Goal: Information Seeking & Learning: Learn about a topic

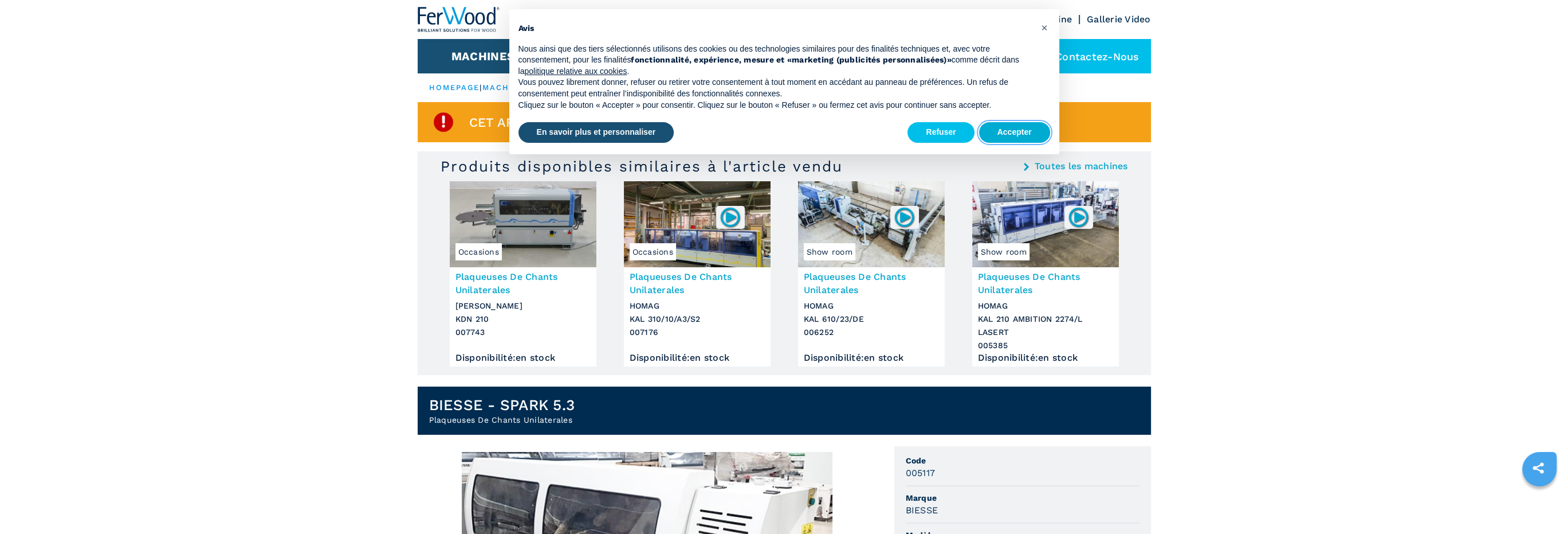
click at [1015, 128] on button "Accepter" at bounding box center [1015, 132] width 71 height 20
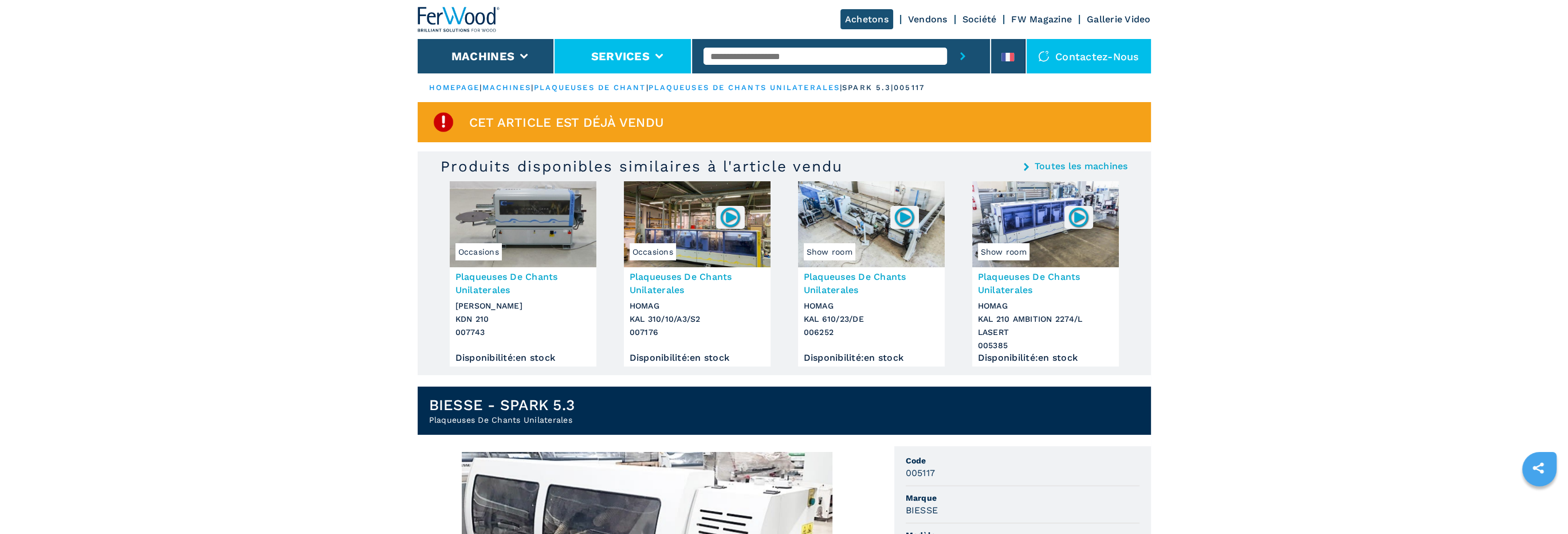
click at [648, 56] on button "Services" at bounding box center [620, 56] width 59 height 14
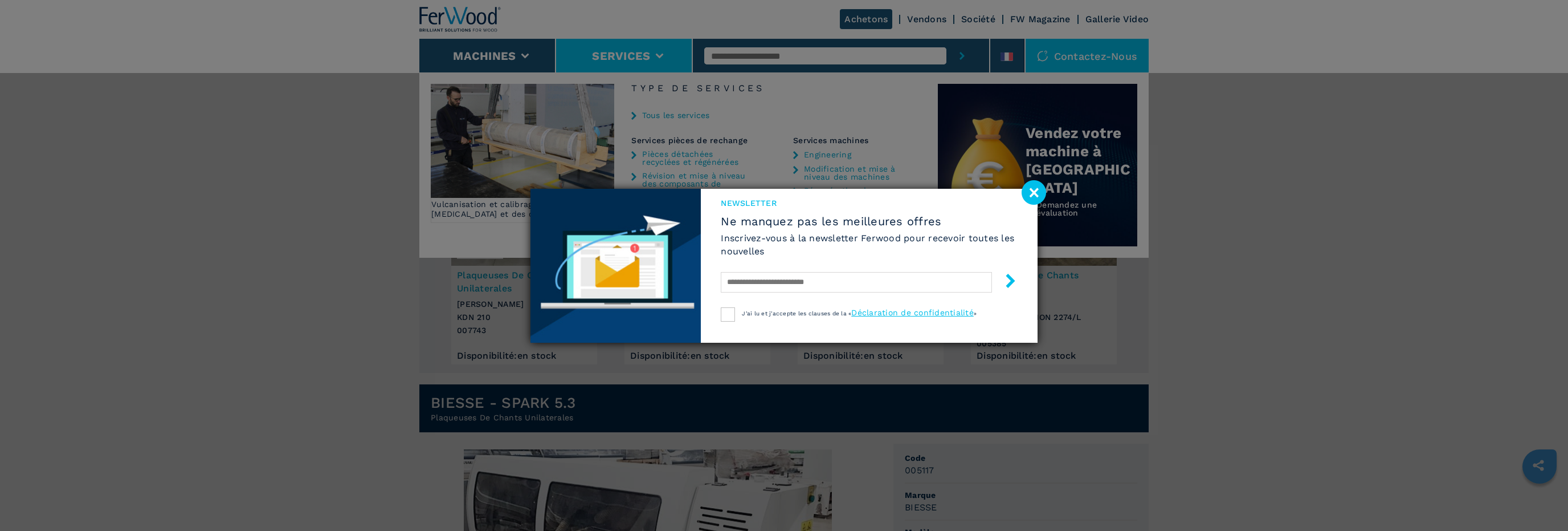
click at [682, 160] on div "Newsletter Ne manquez pas les meilleures offres Inscrivez-vous à la newsletter …" at bounding box center [784, 265] width 1568 height 531
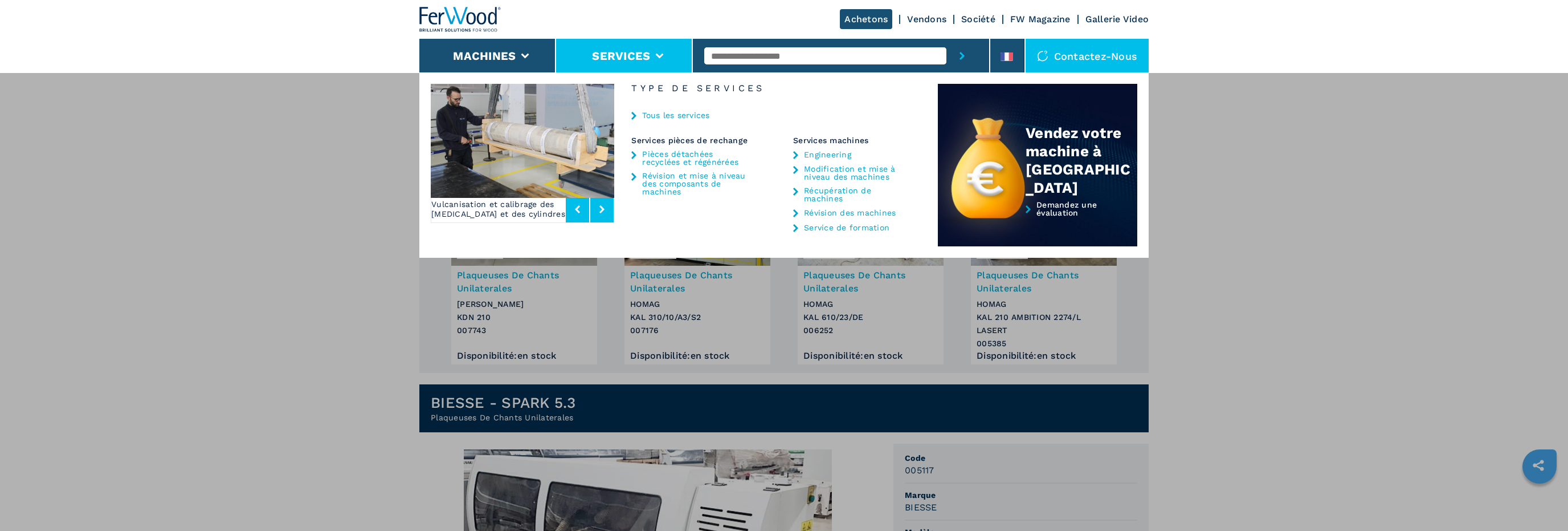
click at [680, 155] on link "Pièces détachées recyclées et régénérées" at bounding box center [695, 158] width 107 height 16
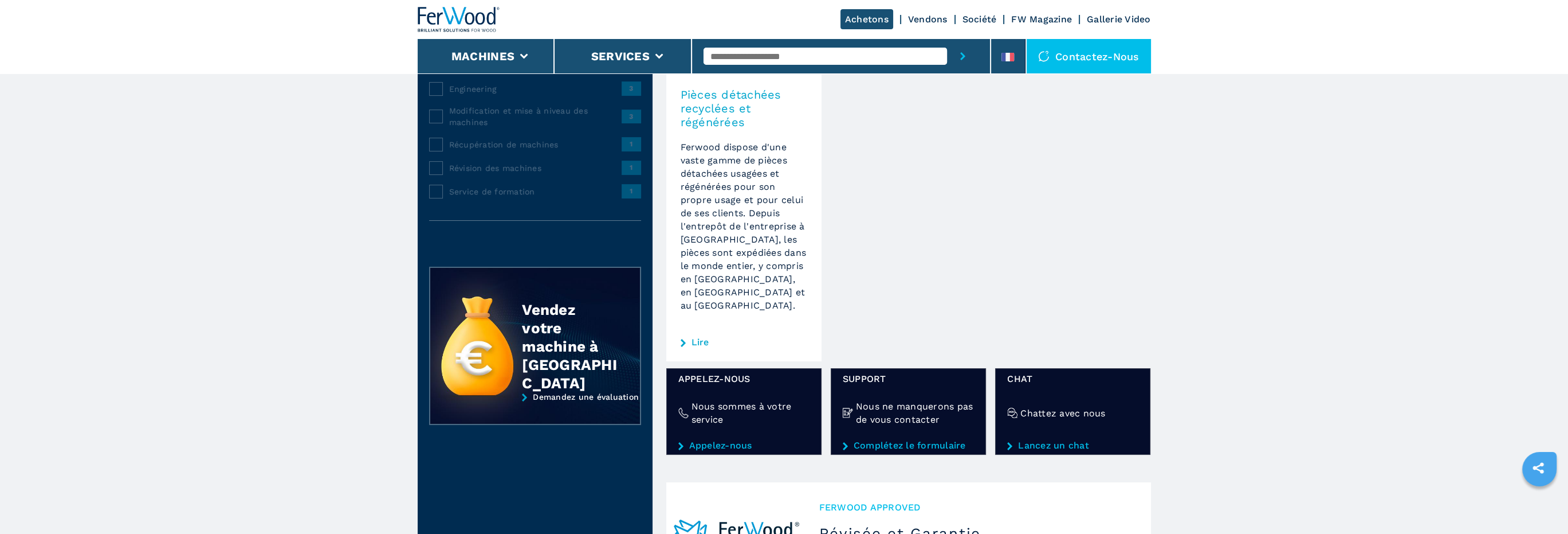
scroll to position [344, 0]
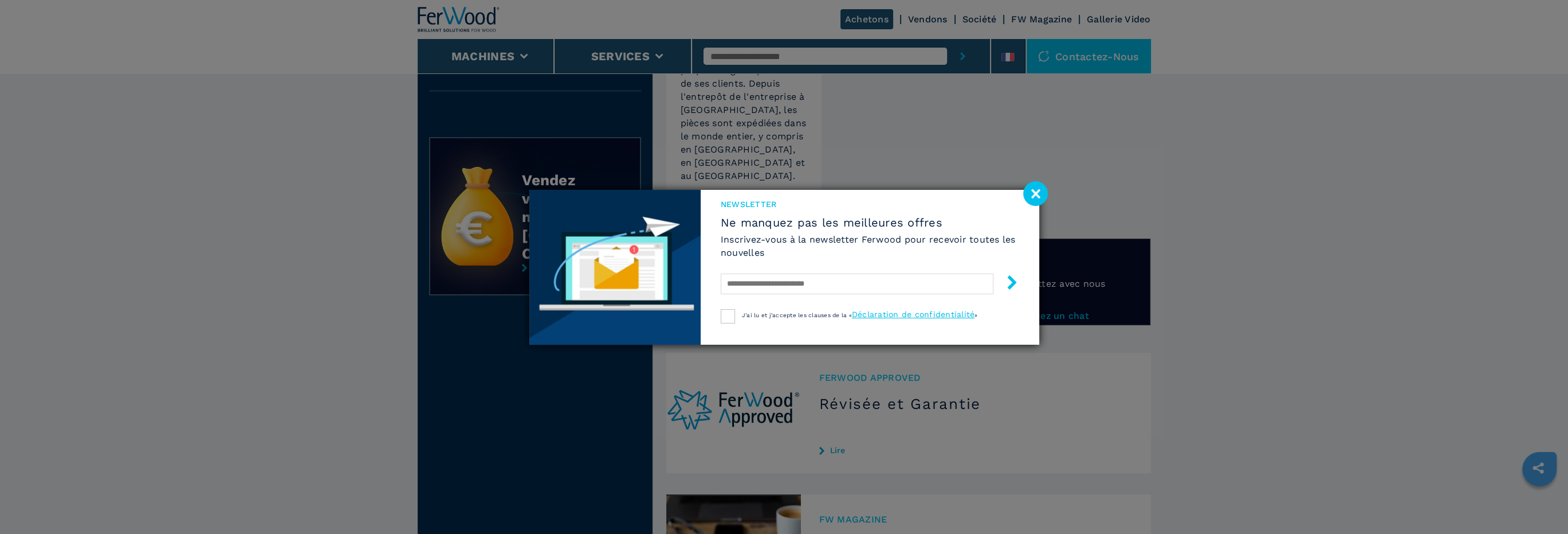
click at [1026, 189] on image at bounding box center [1035, 193] width 24 height 24
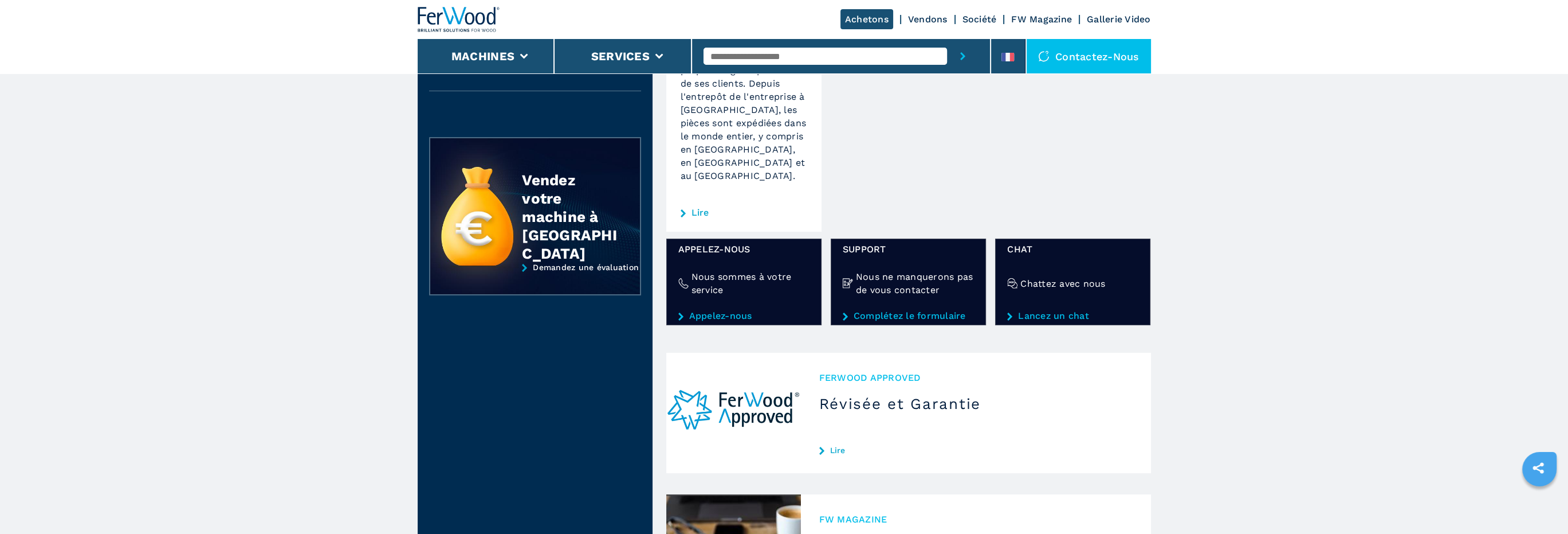
click at [899, 311] on link "Complétez le formulaire" at bounding box center [908, 316] width 131 height 11
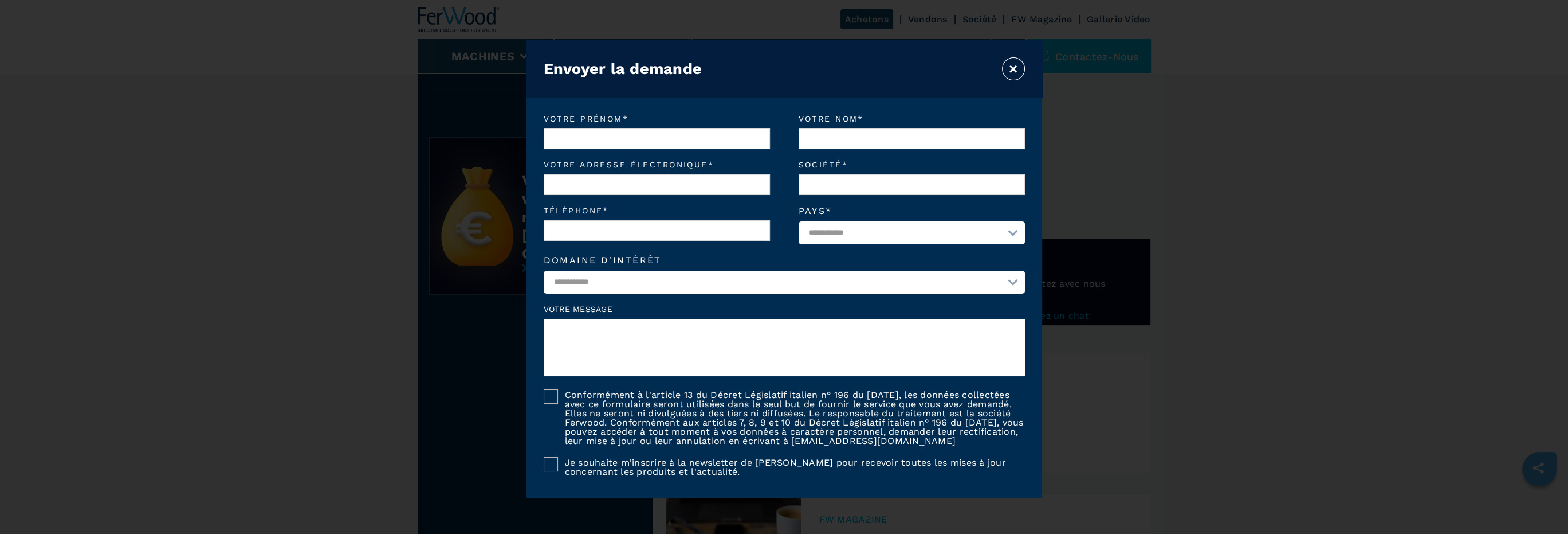
click at [1013, 67] on button "×" at bounding box center [1013, 68] width 23 height 23
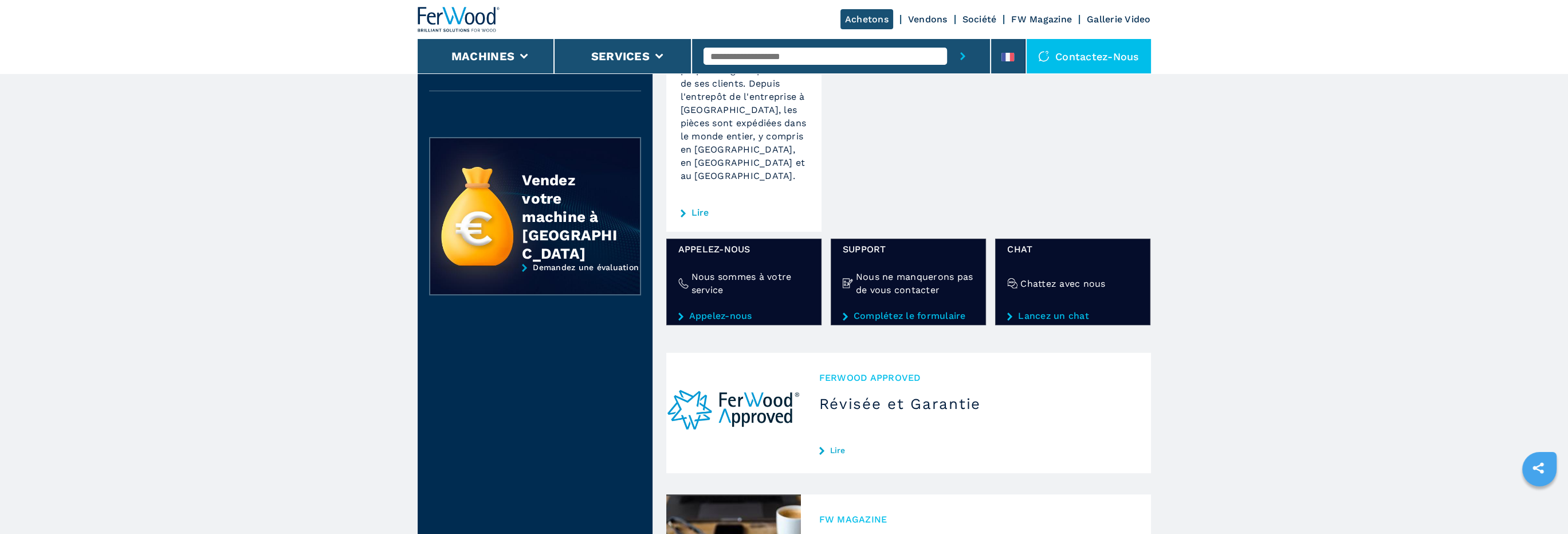
click at [718, 311] on link "Appelez-nous" at bounding box center [744, 316] width 131 height 11
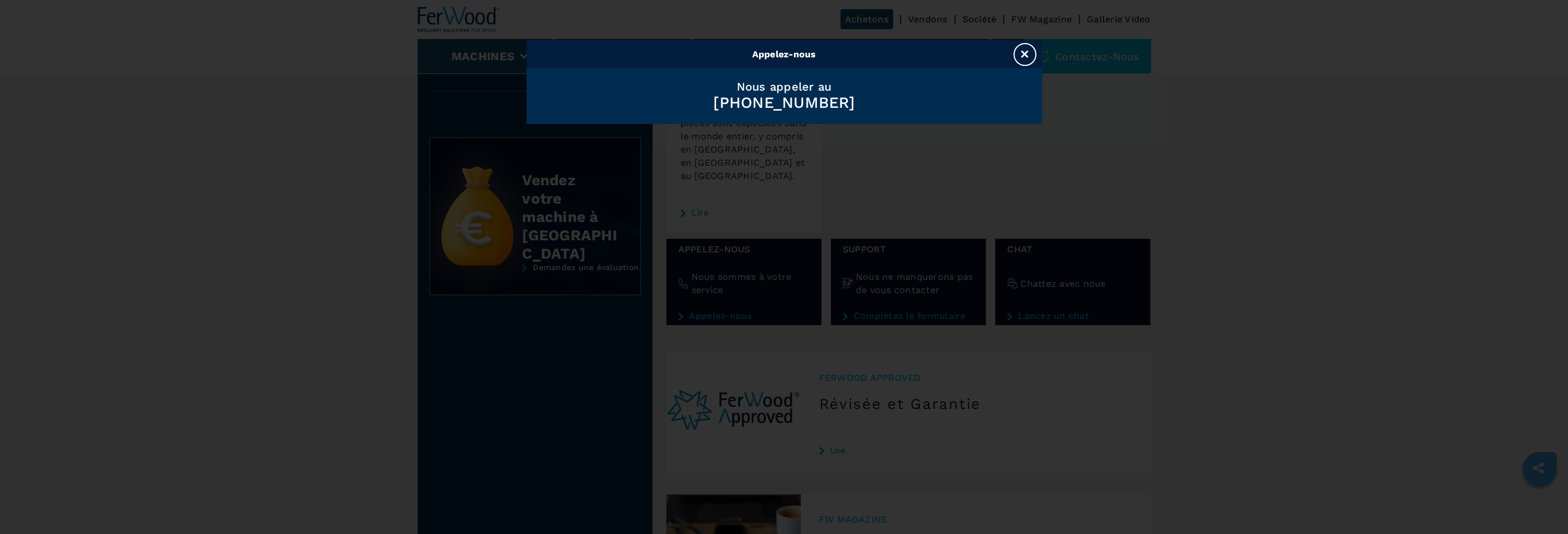
click at [767, 313] on div "Appelez-nous × Nous appeler au +33 675801045" at bounding box center [784, 267] width 1568 height 534
click at [946, 194] on div "Appelez-nous × Nous appeler au +33 675801045" at bounding box center [784, 267] width 1568 height 534
click at [1028, 49] on button "×" at bounding box center [1024, 54] width 23 height 23
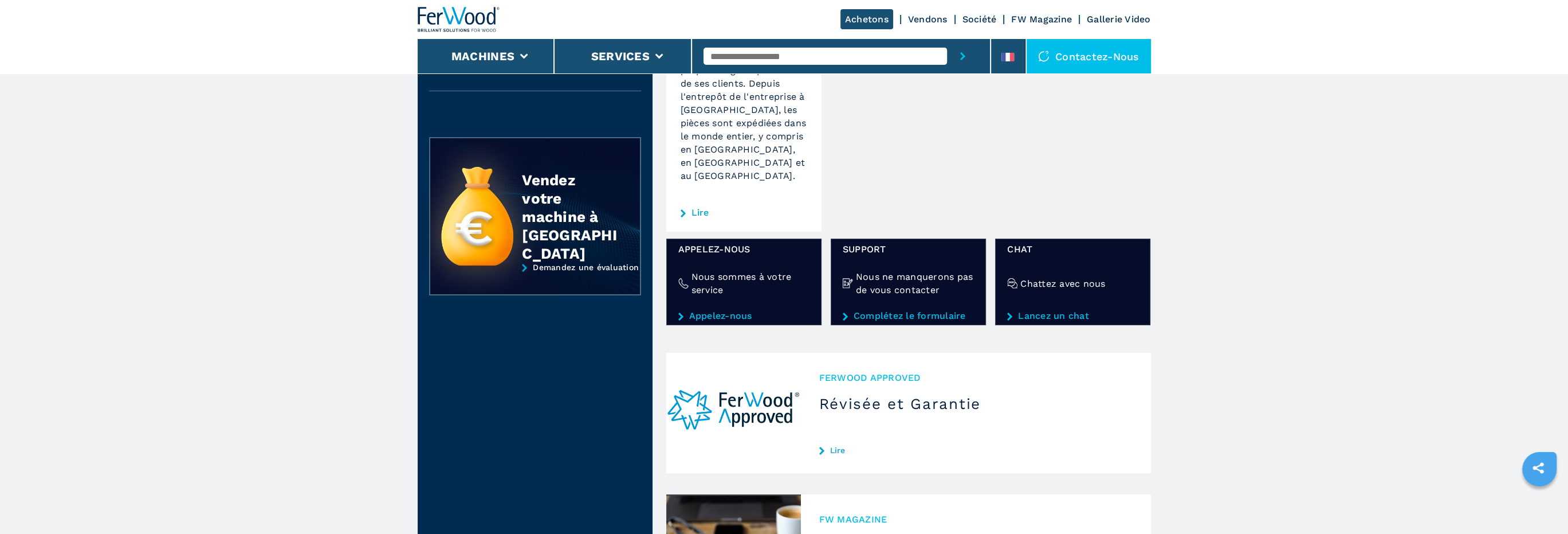
click at [973, 8] on div "Achetons Vendons Société FW Magazine Gallerie Video" at bounding box center [784, 19] width 734 height 39
click at [973, 16] on link "Société" at bounding box center [980, 19] width 34 height 11
click at [977, 20] on link "Société" at bounding box center [980, 19] width 34 height 11
click at [980, 18] on link "Société" at bounding box center [980, 19] width 34 height 11
click at [934, 14] on link "Vendons" at bounding box center [928, 19] width 39 height 11
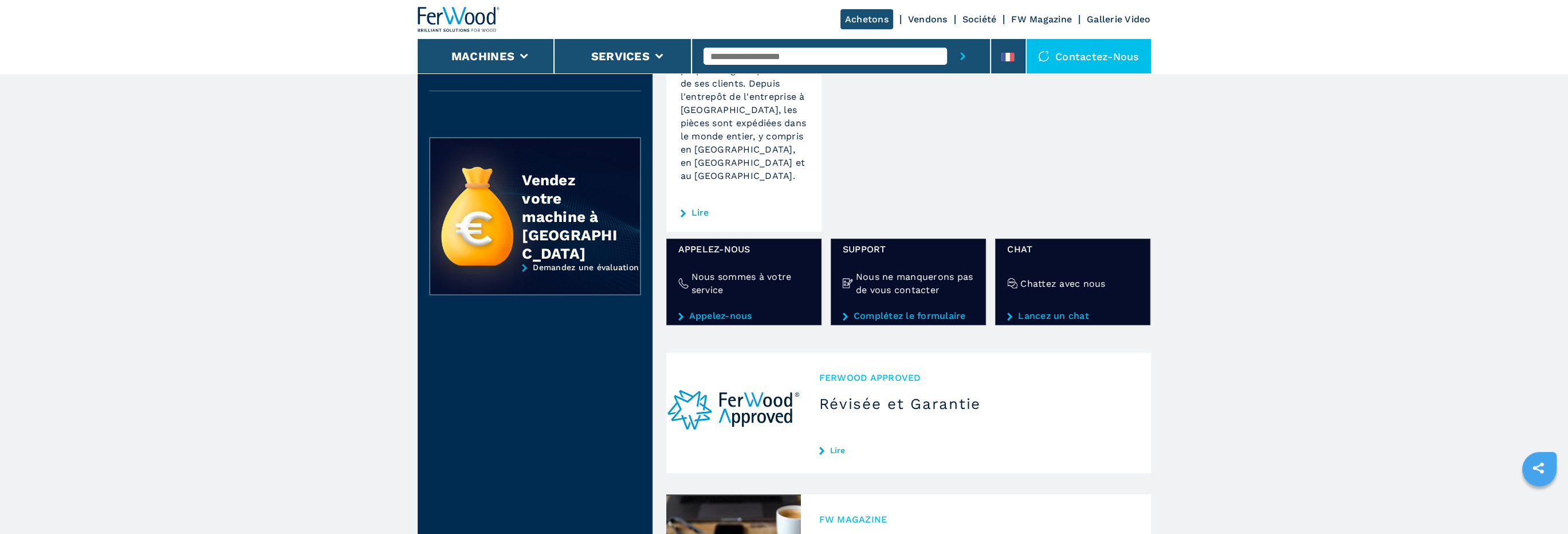
click at [932, 18] on link "Vendons" at bounding box center [928, 19] width 39 height 11
click at [1126, 22] on link "Gallerie Video" at bounding box center [1119, 19] width 64 height 11
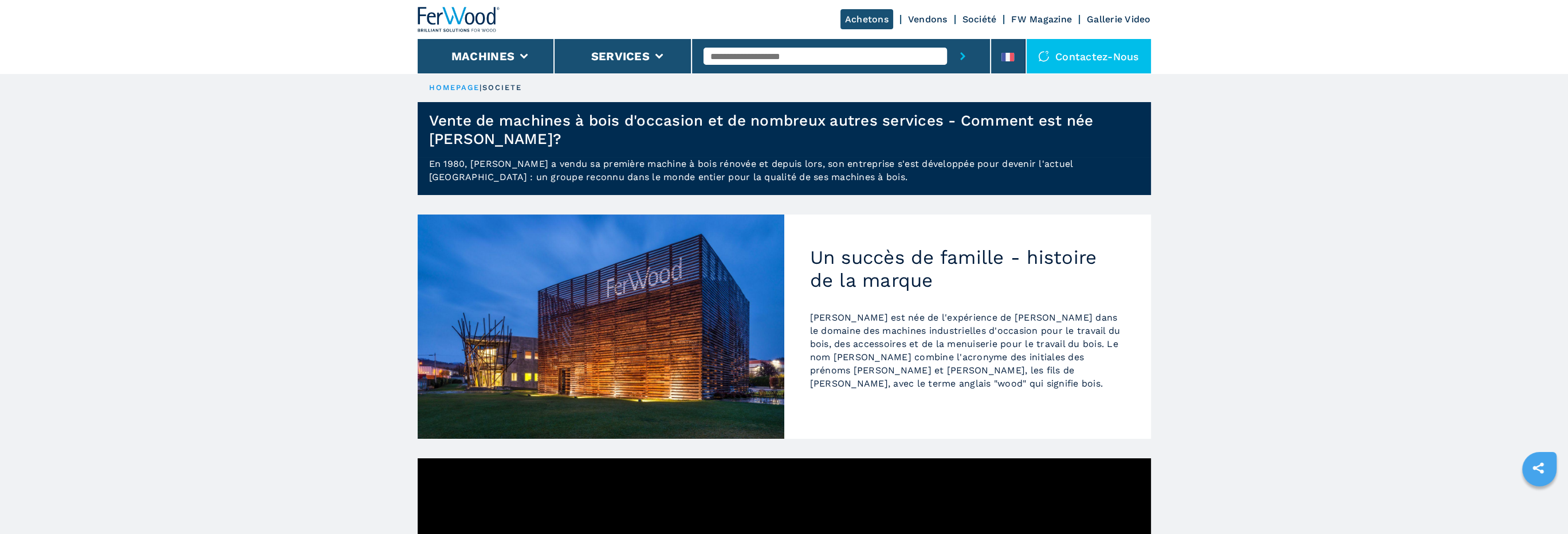
drag, startPoint x: 0, startPoint y: 0, endPoint x: 981, endPoint y: 18, distance: 981.2
click at [981, 18] on link "Société" at bounding box center [980, 19] width 34 height 11
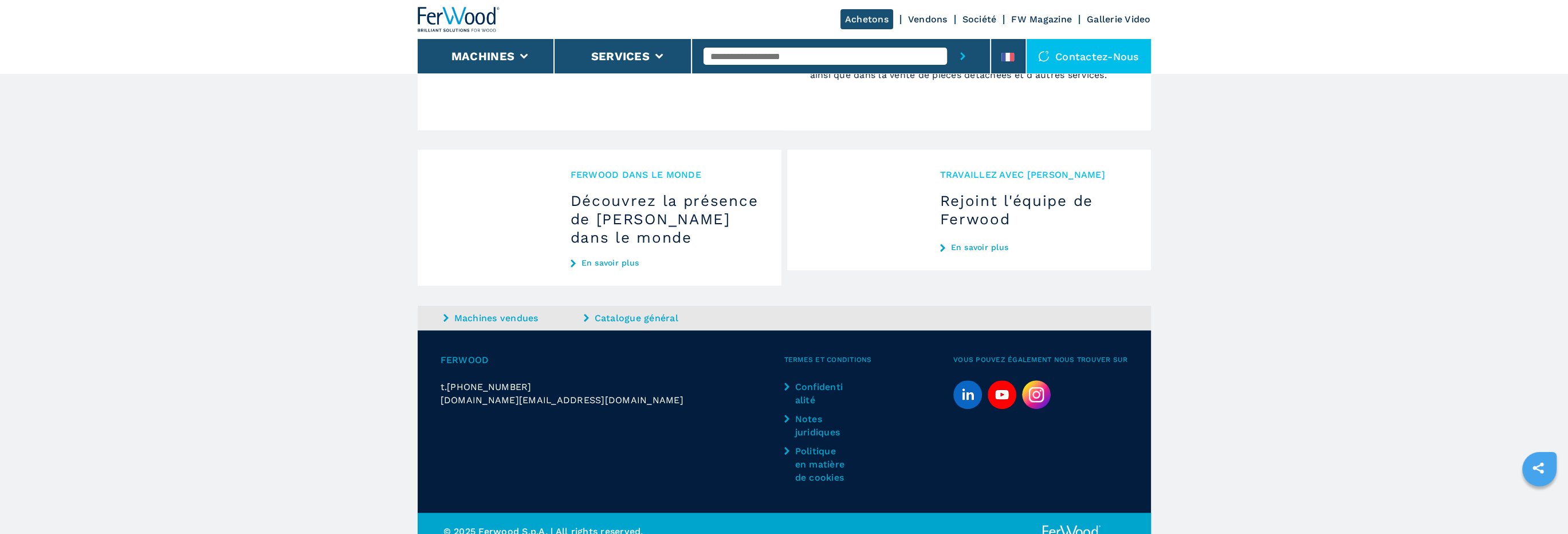
scroll to position [1212, 0]
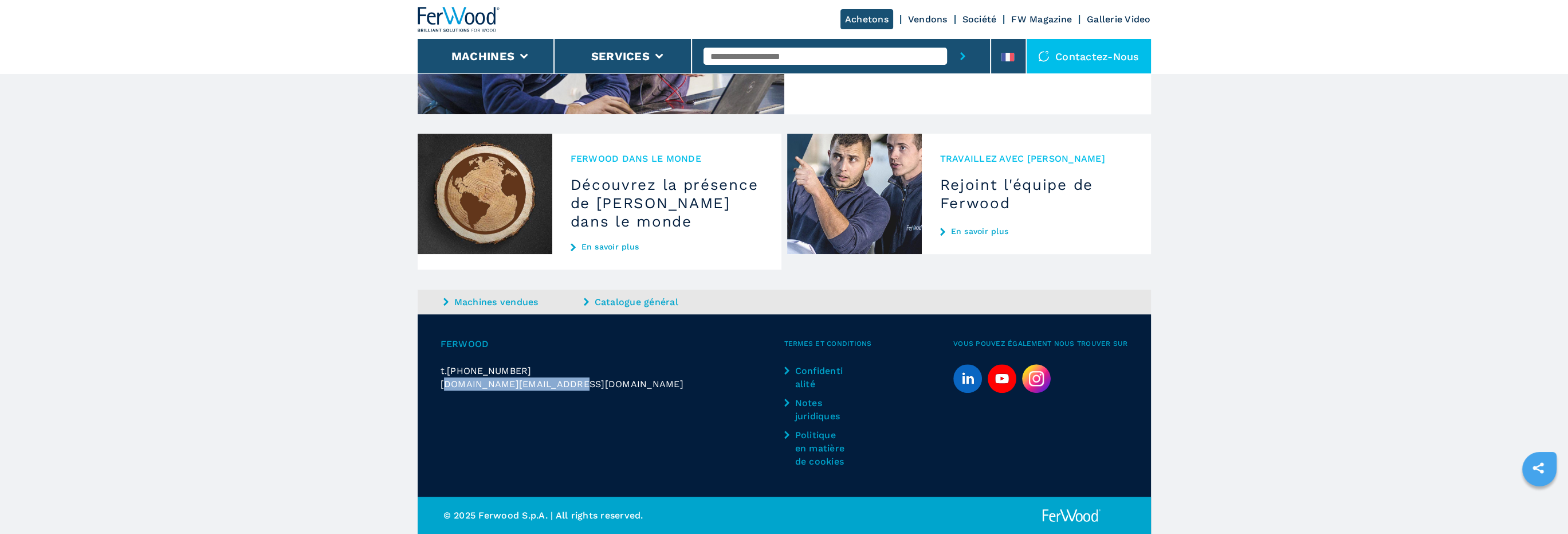
drag, startPoint x: 567, startPoint y: 383, endPoint x: 450, endPoint y: 393, distance: 117.4
click at [445, 389] on span "[DOMAIN_NAME][EMAIL_ADDRESS][DOMAIN_NAME]" at bounding box center [562, 384] width 243 height 13
click at [923, 18] on link "Vendons" at bounding box center [928, 19] width 39 height 11
click at [855, 51] on input "text" at bounding box center [825, 56] width 243 height 17
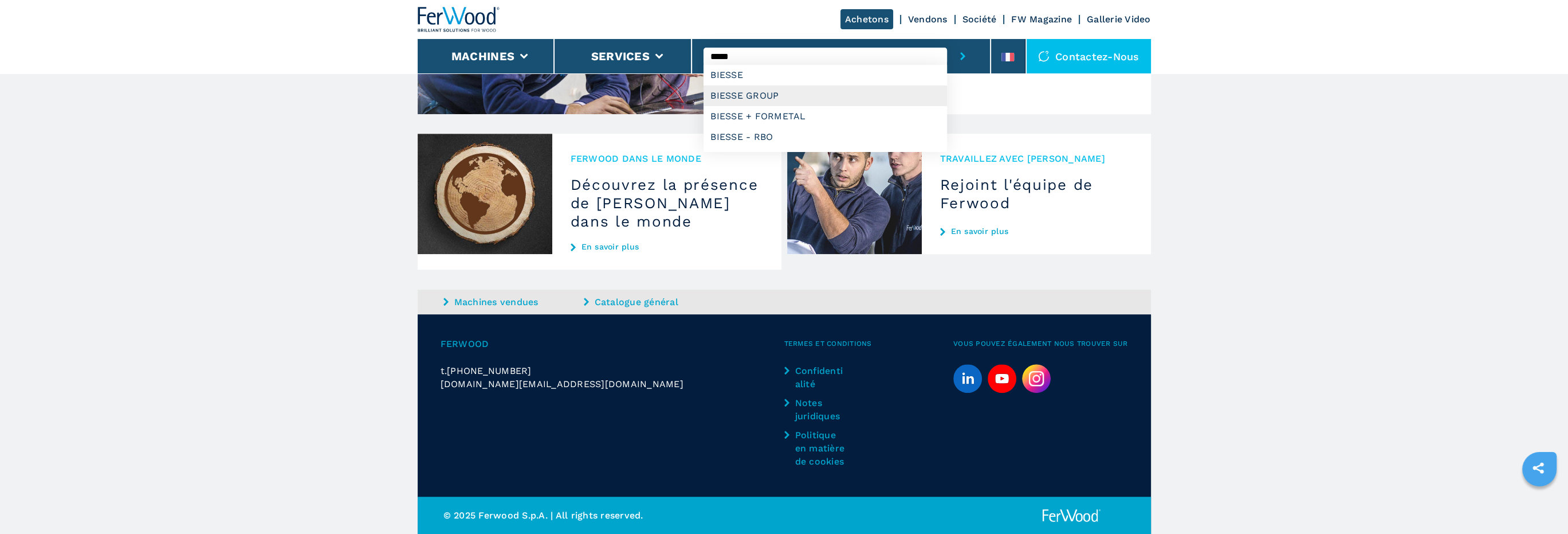
type input "******"
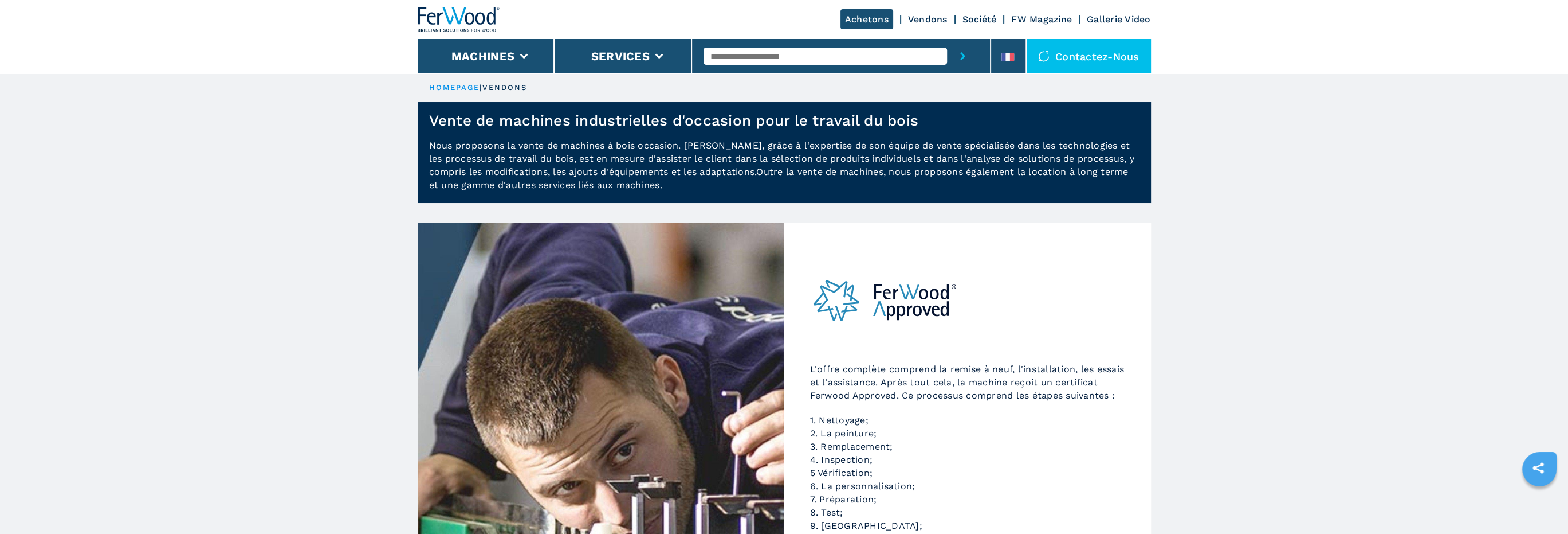
click at [813, 55] on input "text" at bounding box center [825, 56] width 243 height 17
drag, startPoint x: 813, startPoint y: 55, endPoint x: 651, endPoint y: 45, distance: 162.3
click at [651, 46] on div "Achetons Vendons Société FW Magazine Gallerie Video Machines Services Contactez…" at bounding box center [784, 36] width 734 height 73
click at [530, 52] on li "Machines" at bounding box center [486, 56] width 138 height 34
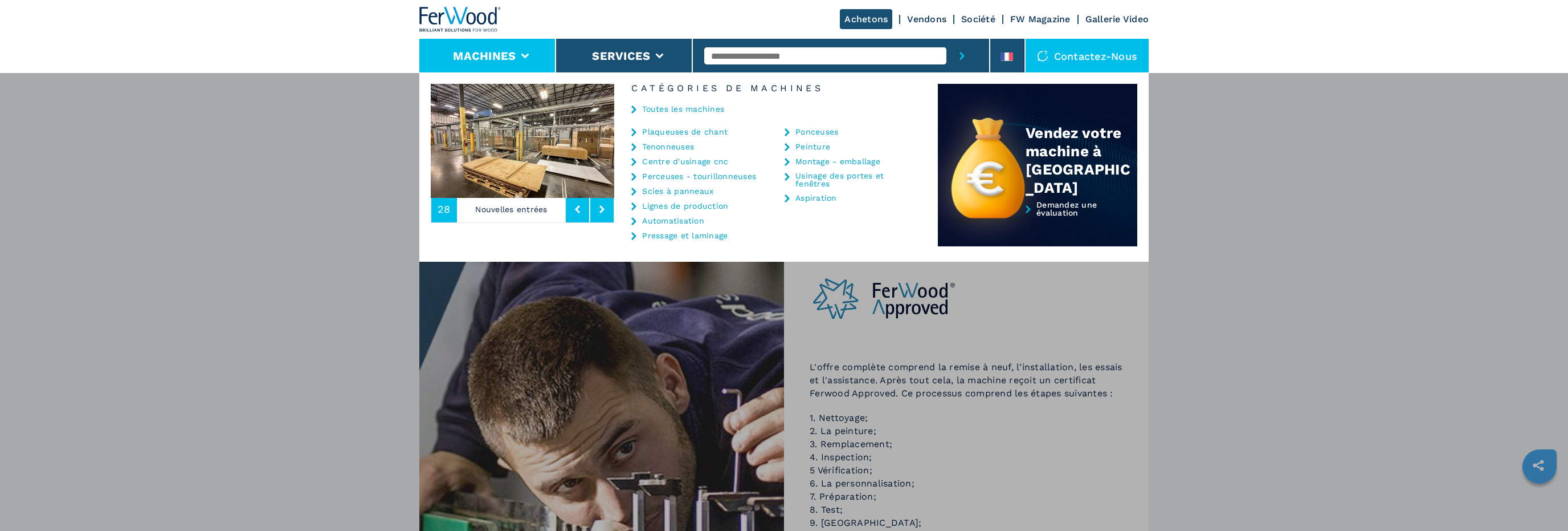
click at [684, 131] on link "Plaqueuses de chant" at bounding box center [685, 132] width 86 height 8
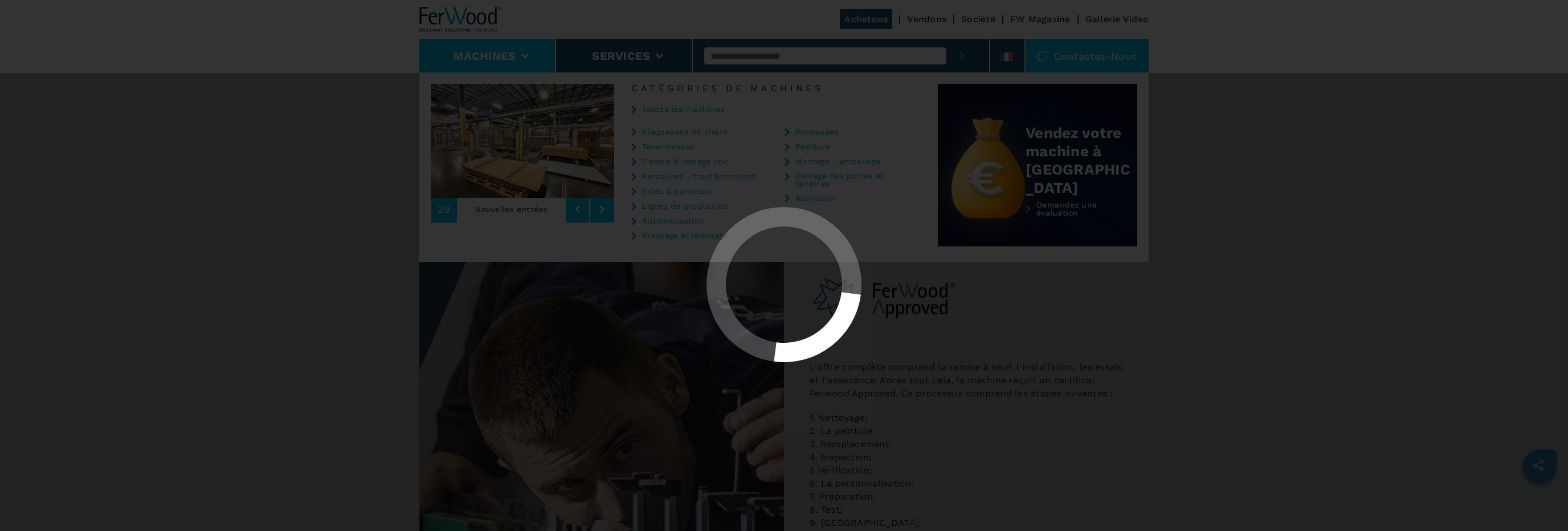
select select "**********"
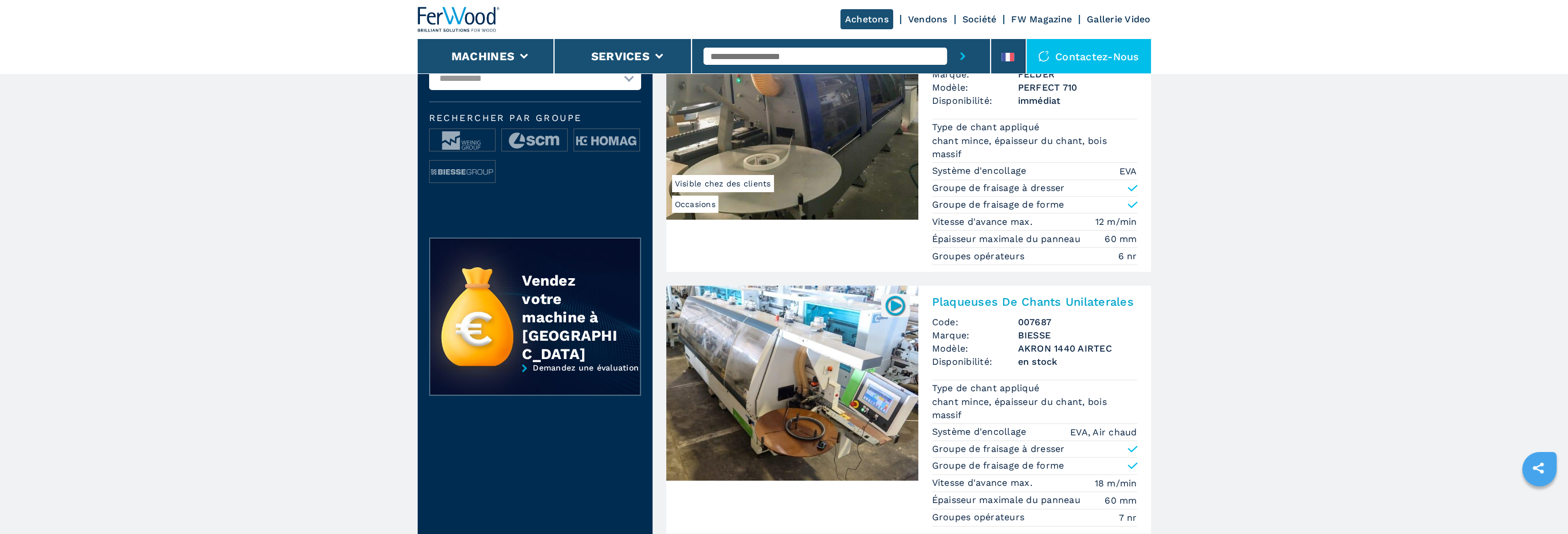
scroll to position [401, 0]
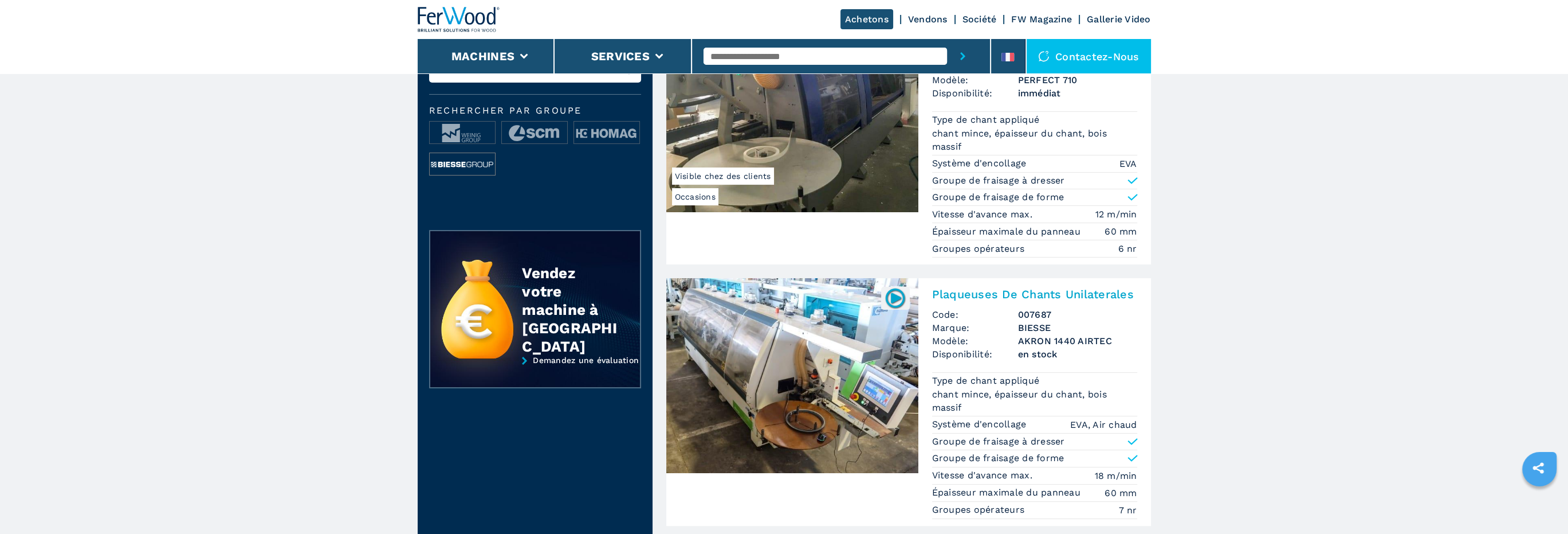
click at [467, 162] on img at bounding box center [462, 164] width 65 height 23
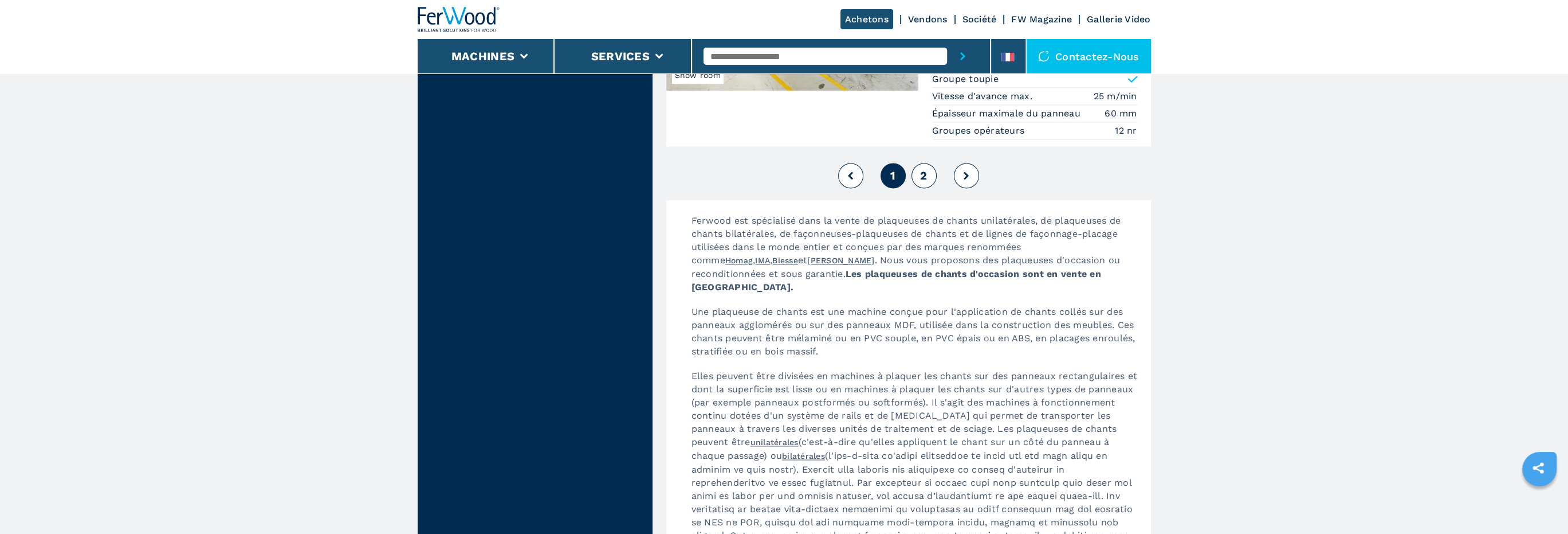
scroll to position [2981, 0]
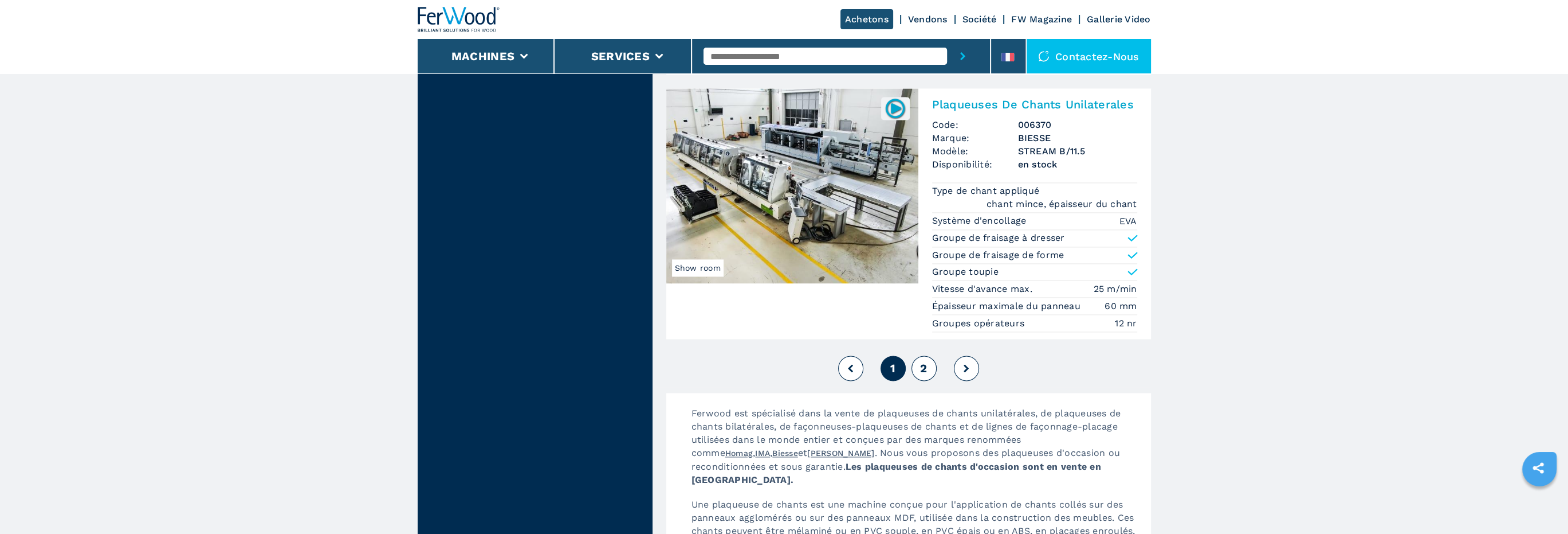
click at [924, 364] on span "2" at bounding box center [923, 368] width 7 height 14
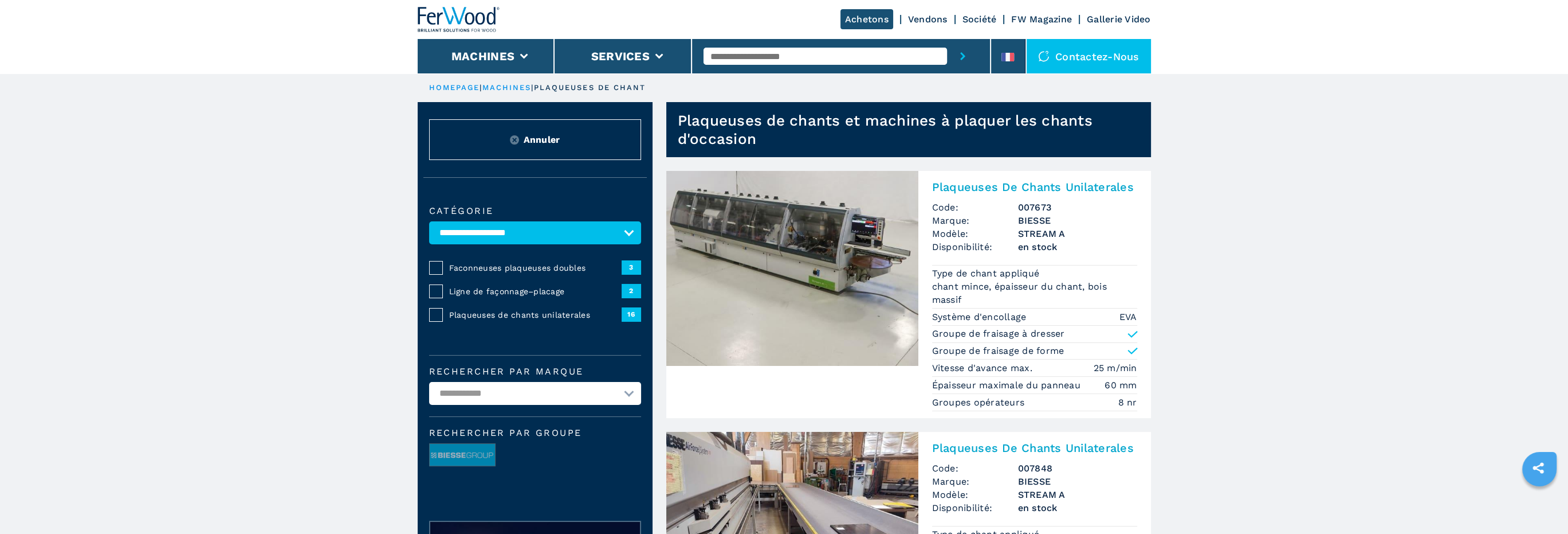
click at [1088, 55] on div "Contactez-nous" at bounding box center [1088, 56] width 124 height 34
